Goal: Find specific page/section: Find specific page/section

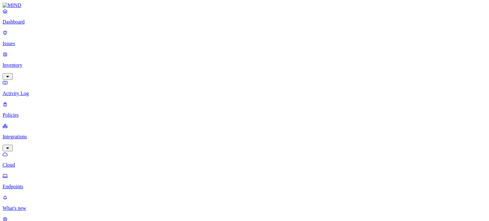
drag, startPoint x: 322, startPoint y: 0, endPoint x: 292, endPoint y: 5, distance: 30.3
drag, startPoint x: 118, startPoint y: 60, endPoint x: 92, endPoint y: 62, distance: 26.9
drag, startPoint x: 124, startPoint y: 48, endPoint x: 89, endPoint y: 49, distance: 35.4
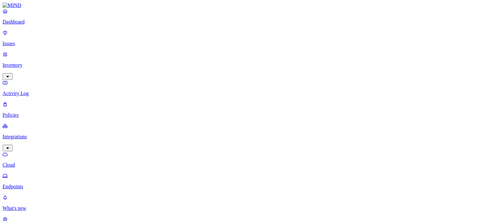
drag, startPoint x: 124, startPoint y: 61, endPoint x: 92, endPoint y: 62, distance: 31.9
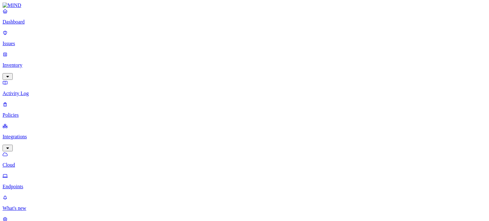
drag, startPoint x: 127, startPoint y: 166, endPoint x: 91, endPoint y: 168, distance: 36.3
drag, startPoint x: 126, startPoint y: 177, endPoint x: 91, endPoint y: 178, distance: 34.4
drag, startPoint x: 128, startPoint y: 190, endPoint x: 92, endPoint y: 190, distance: 36.3
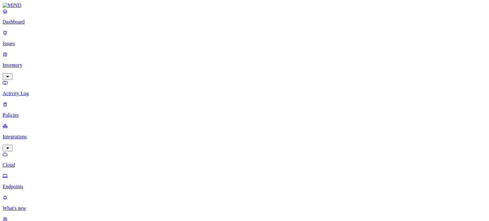
drag, startPoint x: 131, startPoint y: 191, endPoint x: 89, endPoint y: 191, distance: 42.0
drag, startPoint x: 280, startPoint y: 0, endPoint x: 222, endPoint y: 10, distance: 58.8
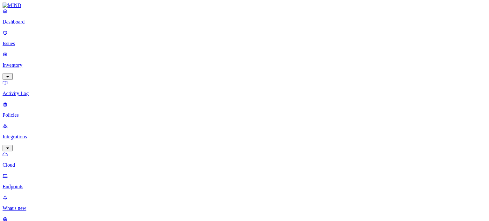
drag, startPoint x: 282, startPoint y: 0, endPoint x: 269, endPoint y: 5, distance: 13.4
